Goal: Use online tool/utility: Utilize a website feature to perform a specific function

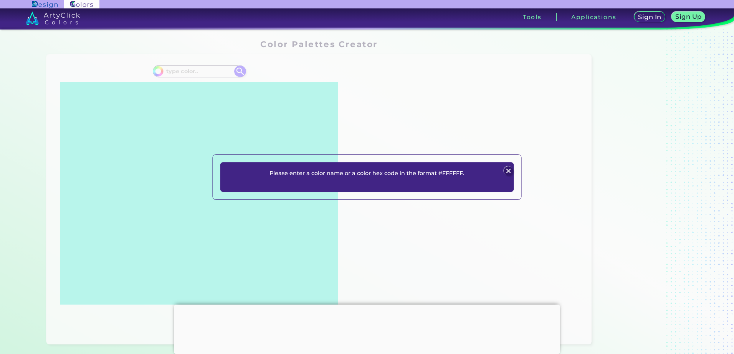
click at [508, 170] on img at bounding box center [508, 170] width 9 height 9
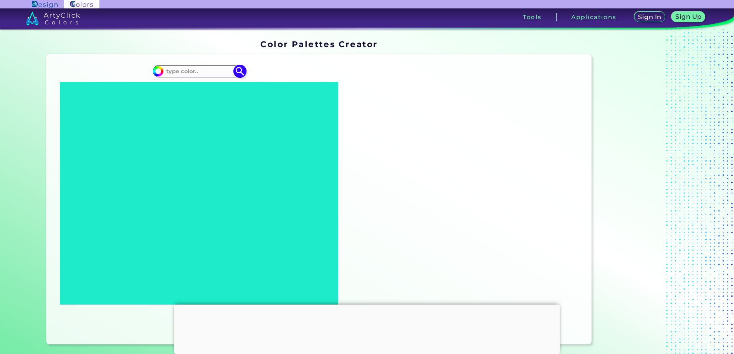
click at [160, 73] on img at bounding box center [158, 72] width 12 height 12
click at [157, 71] on input "#000000" at bounding box center [157, 71] width 10 height 10
type input "#a79749"
type input "#A79749"
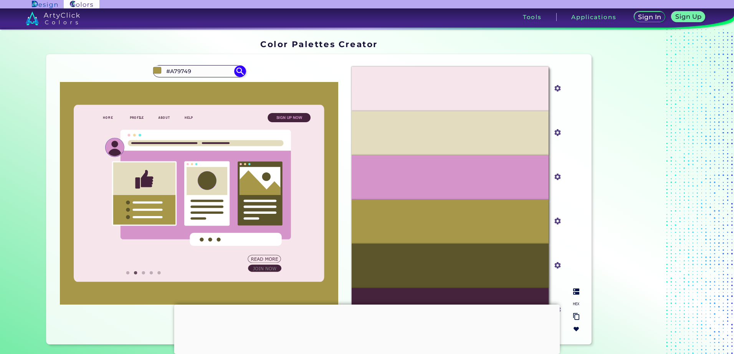
click at [394, 142] on div "#E3DCBF" at bounding box center [449, 133] width 196 height 45
click at [448, 142] on div "#E3DCBF" at bounding box center [449, 133] width 196 height 45
click at [552, 134] on input "#e3dcbf" at bounding box center [556, 132] width 10 height 10
type input "#595131"
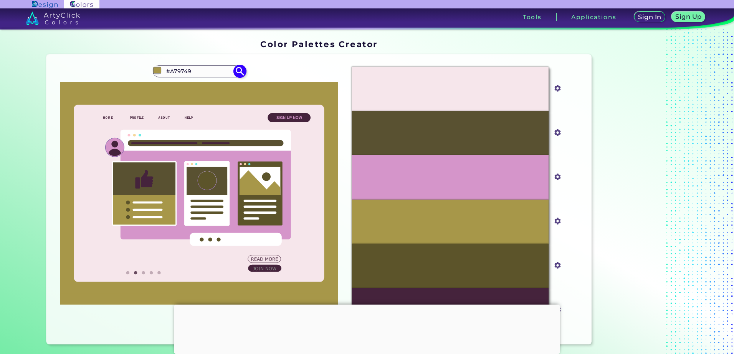
drag, startPoint x: 202, startPoint y: 72, endPoint x: 161, endPoint y: 67, distance: 41.0
click at [163, 67] on input "#A79749" at bounding box center [198, 71] width 71 height 10
click at [208, 71] on input "#A79749" at bounding box center [198, 71] width 71 height 10
click at [198, 64] on div "#a79749 #A79749" at bounding box center [199, 200] width 293 height 278
click at [198, 68] on input "#A79749" at bounding box center [198, 71] width 71 height 10
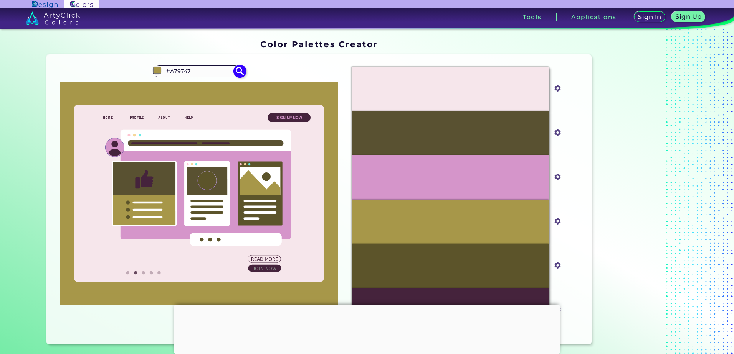
type input "#A79747"
type input "#a79747"
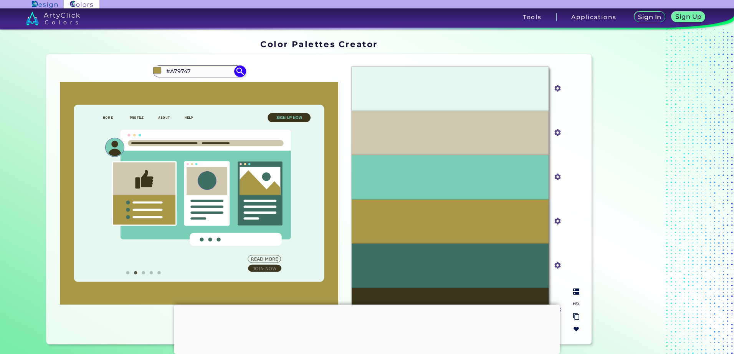
click at [345, 199] on div "#E6F6F1 #e6f6f1 #CFC7AE #cfc7ae #7ACDB6 #7acdb6 #A79747 #a79747 #3F6E62 #3f6e62…" at bounding box center [464, 200] width 239 height 278
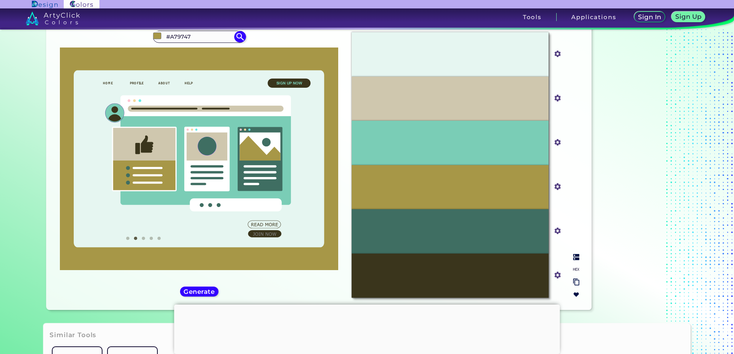
scroll to position [12, 0]
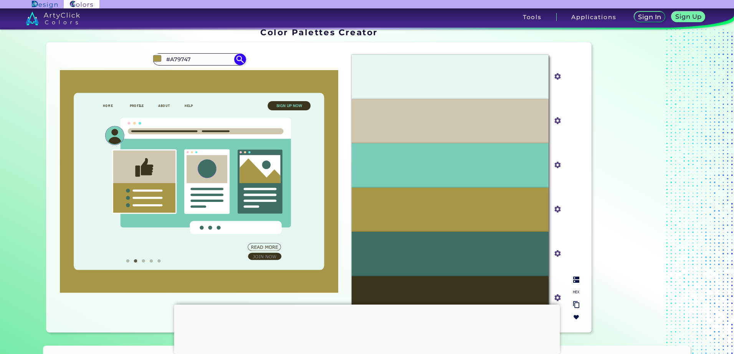
click at [554, 208] on input "#a79747" at bounding box center [556, 209] width 10 height 10
type input "#e1c747"
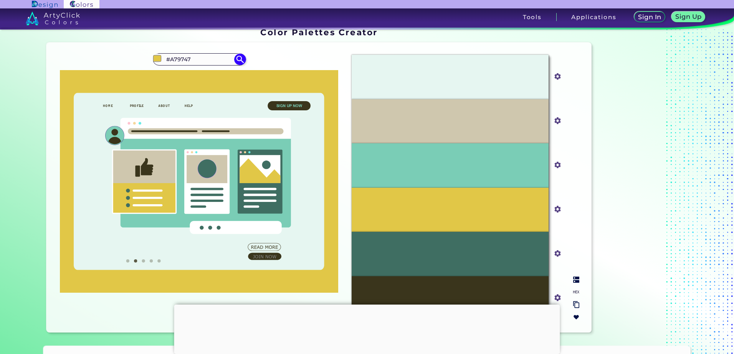
click at [505, 168] on div "#7ACDB6" at bounding box center [449, 165] width 196 height 45
click at [555, 210] on input "#e1c747" at bounding box center [556, 209] width 10 height 10
type input "#6d533b"
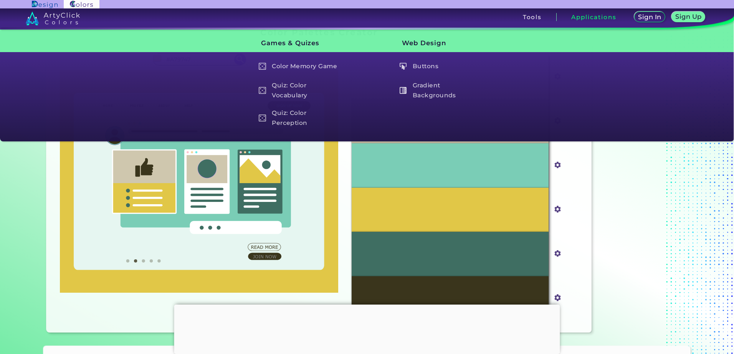
type input "#6d533b"
click at [43, 177] on section "Oops - something went wrong. Please try again. #E6F6F1 #e6f6f1 #CFC7AE #cfc7ae …" at bounding box center [318, 190] width 551 height 300
